Goal: Find specific page/section: Find specific page/section

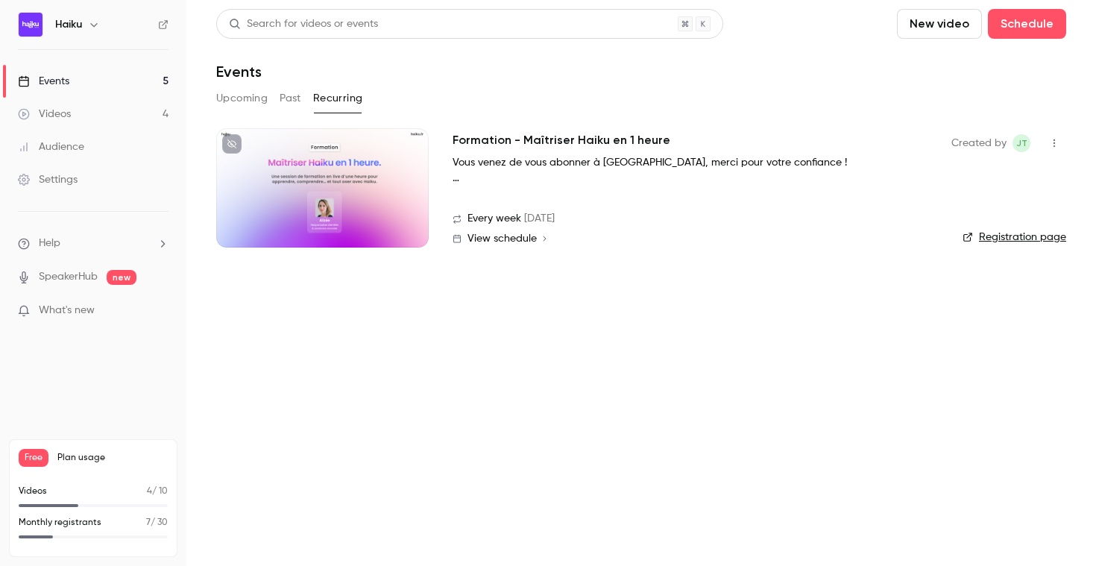
click at [241, 99] on button "Upcoming" at bounding box center [241, 98] width 51 height 24
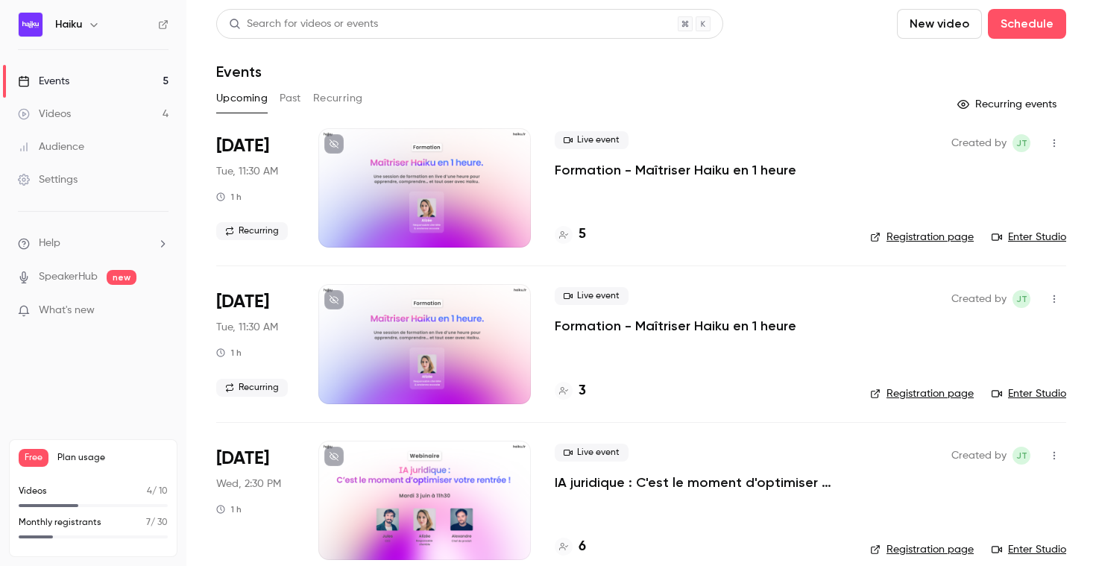
click at [96, 76] on link "Events 5" at bounding box center [93, 81] width 186 height 33
click at [252, 99] on button "Upcoming" at bounding box center [241, 98] width 51 height 24
click at [581, 233] on h4 "5" at bounding box center [582, 234] width 7 height 20
